Goal: Information Seeking & Learning: Learn about a topic

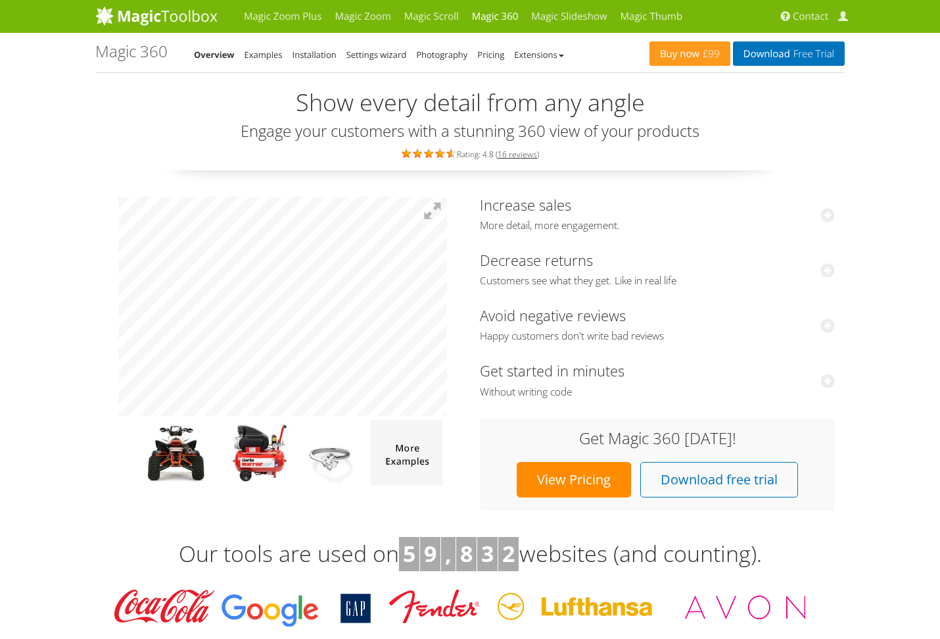
click at [445, 423] on div at bounding box center [282, 341] width 355 height 289
click at [256, 456] on img at bounding box center [260, 453] width 64 height 66
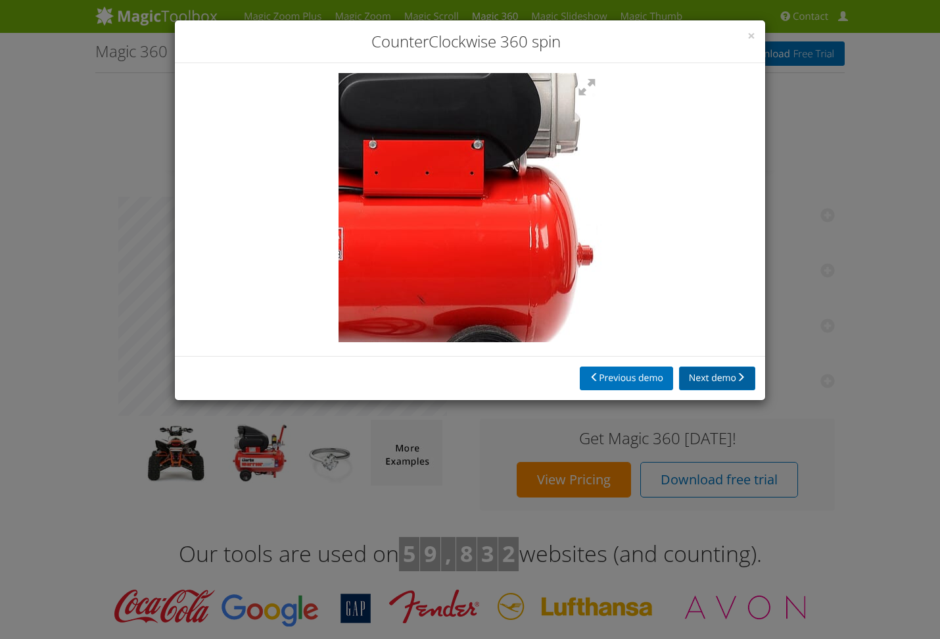
click at [707, 387] on button "Next demo" at bounding box center [717, 378] width 76 height 24
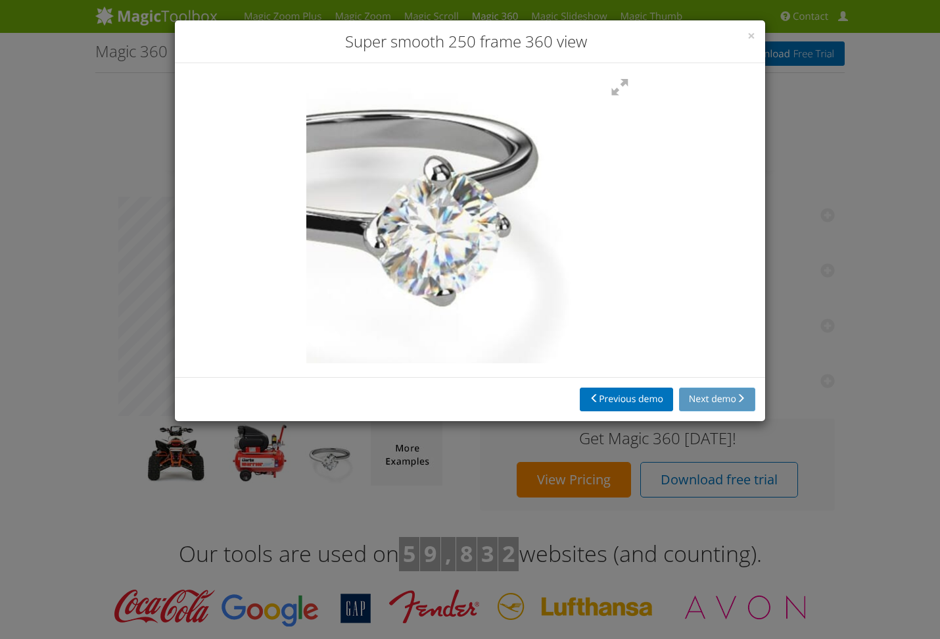
click at [521, 251] on img at bounding box center [368, 153] width 657 height 581
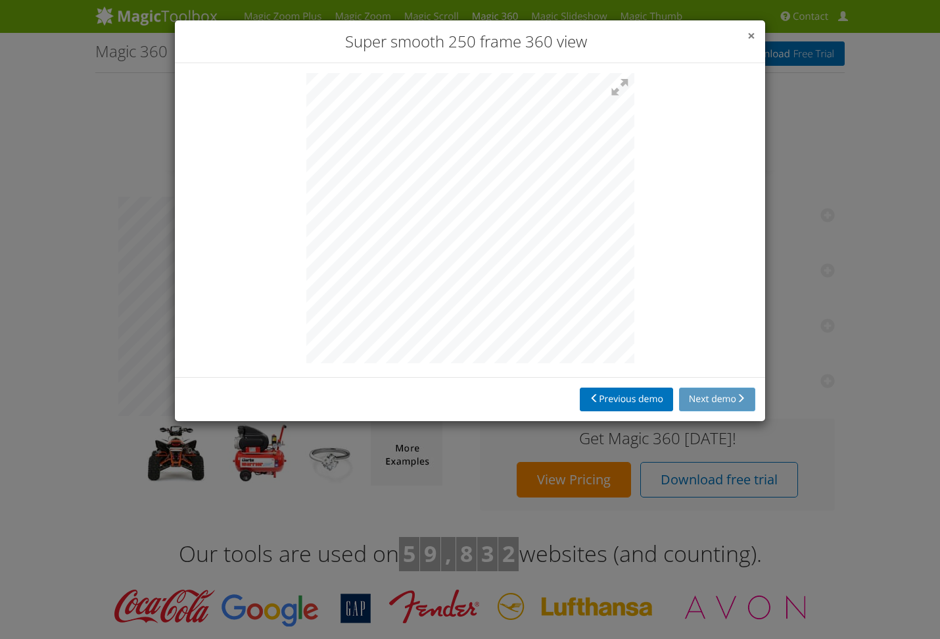
click at [750, 36] on span "×" at bounding box center [752, 35] width 8 height 18
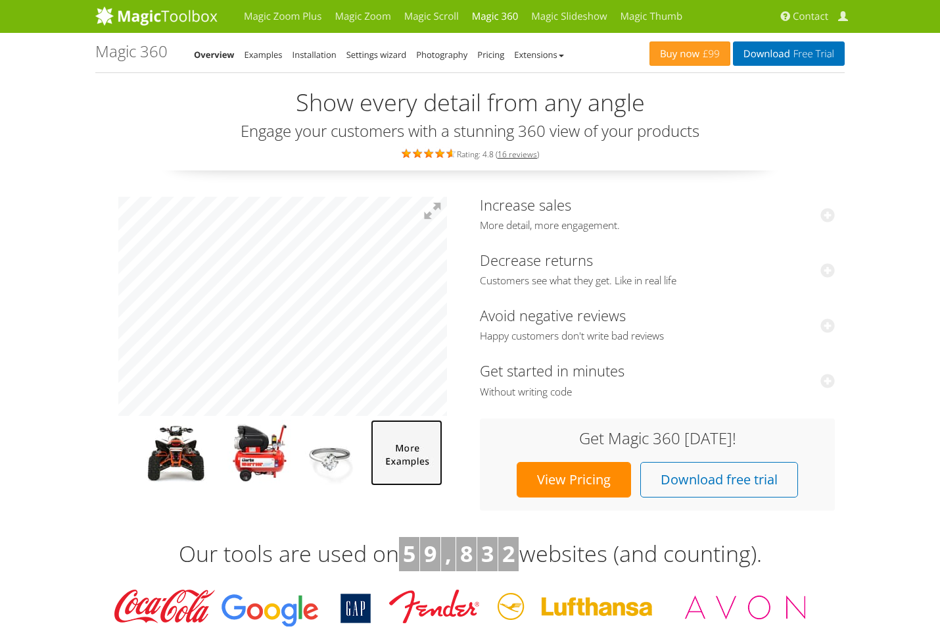
click at [420, 453] on img at bounding box center [407, 453] width 72 height 66
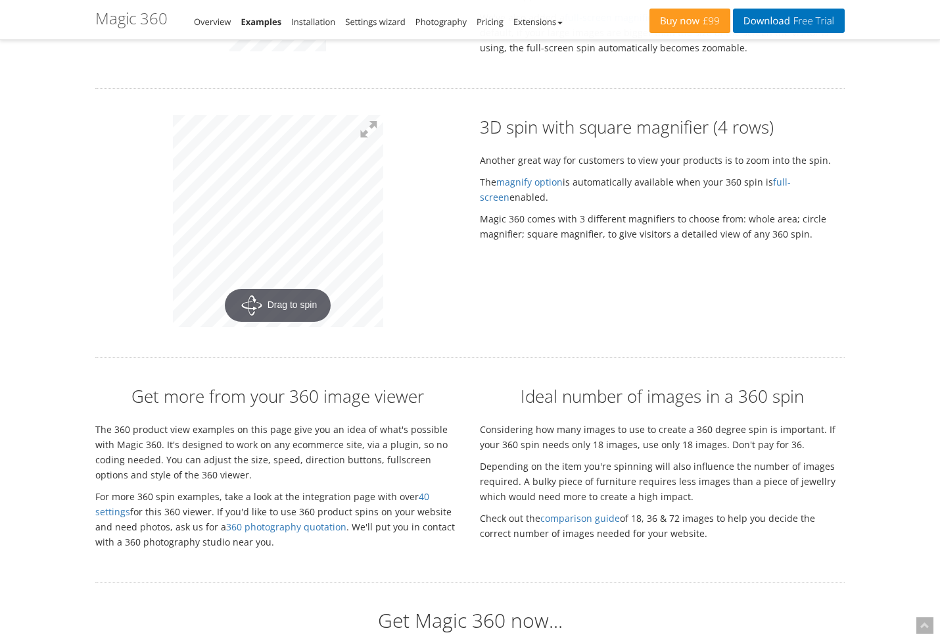
scroll to position [2472, 0]
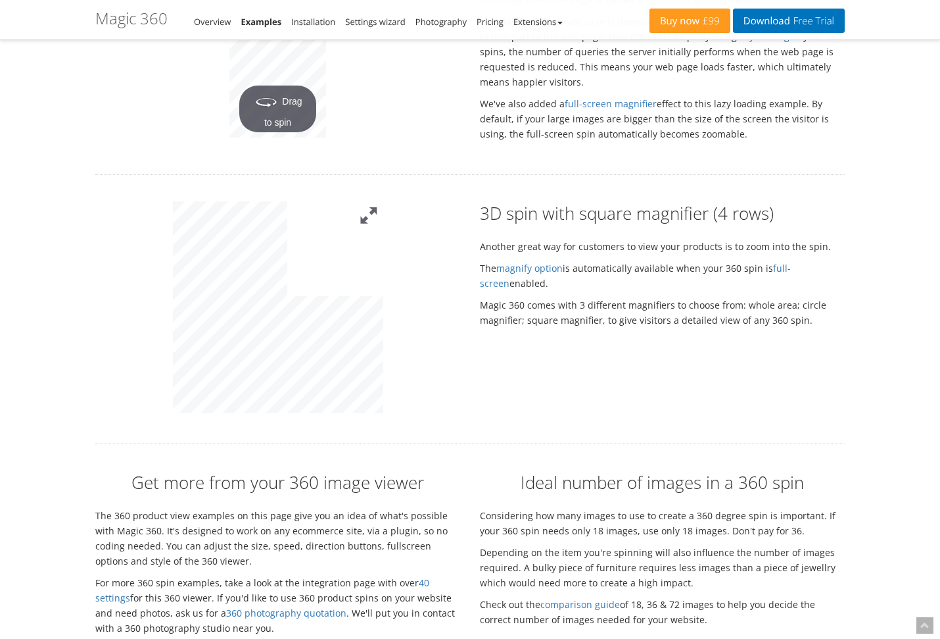
click at [372, 201] on button at bounding box center [368, 215] width 29 height 29
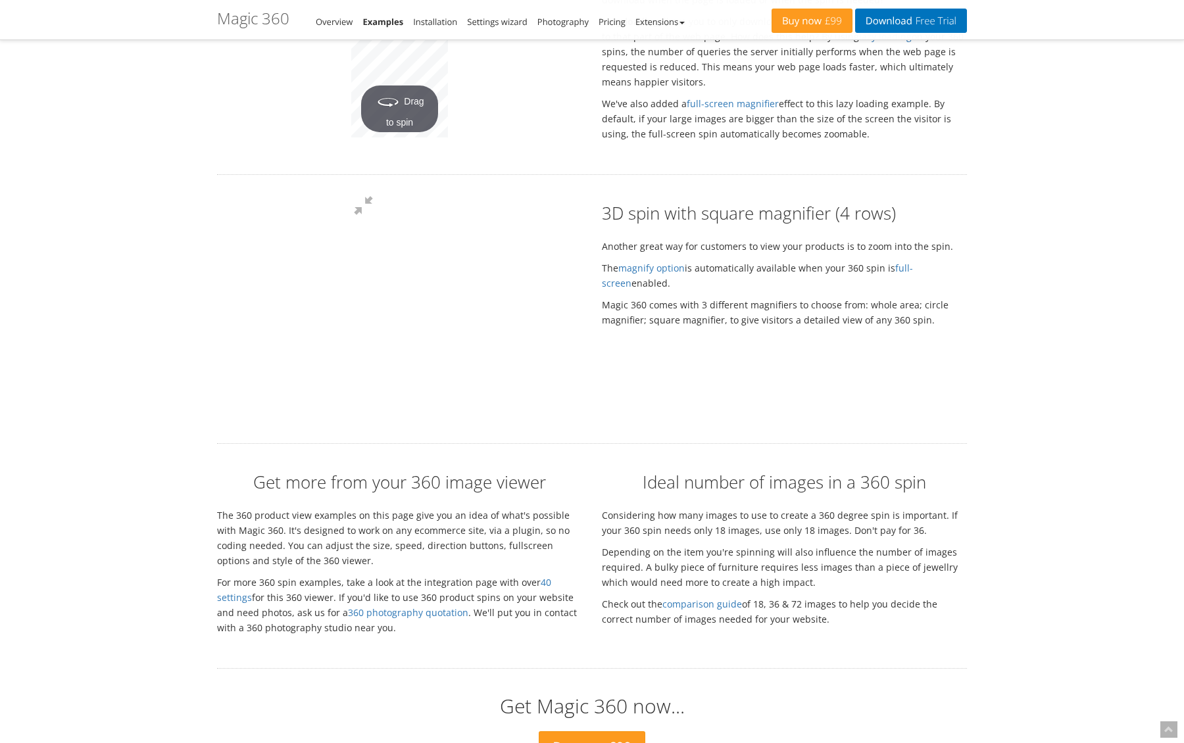
click at [383, 398] on div at bounding box center [278, 292] width 210 height 212
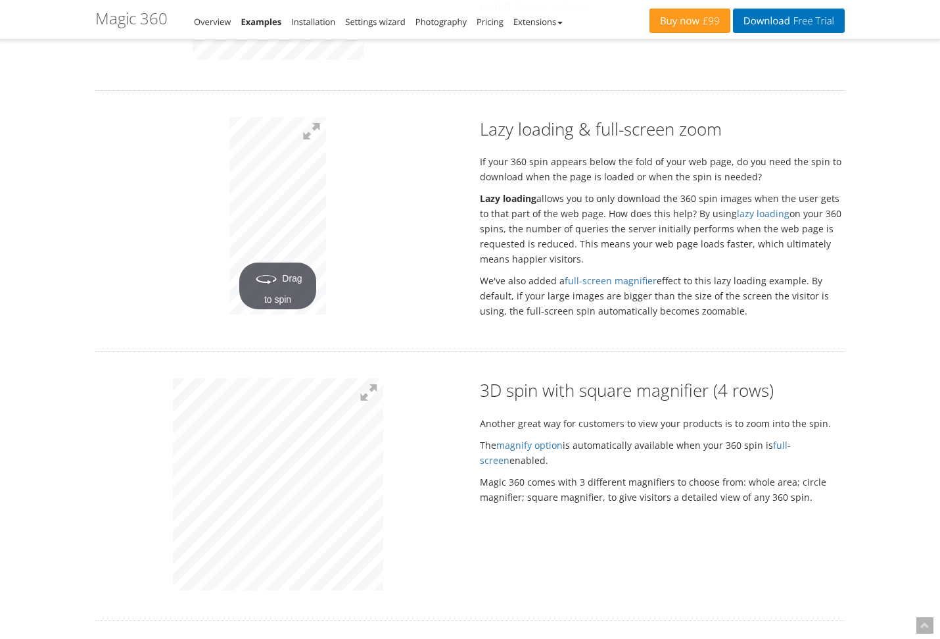
scroll to position [1927, 0]
